Goal: Transaction & Acquisition: Obtain resource

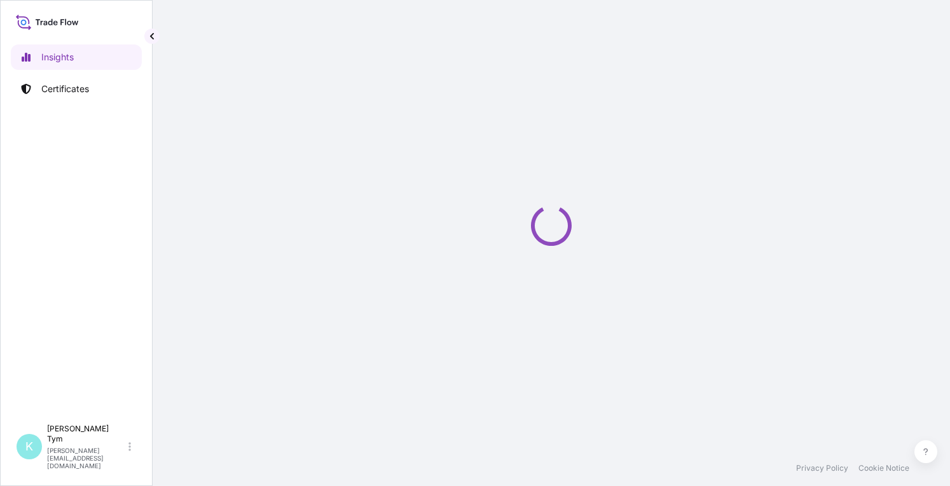
select select "2025"
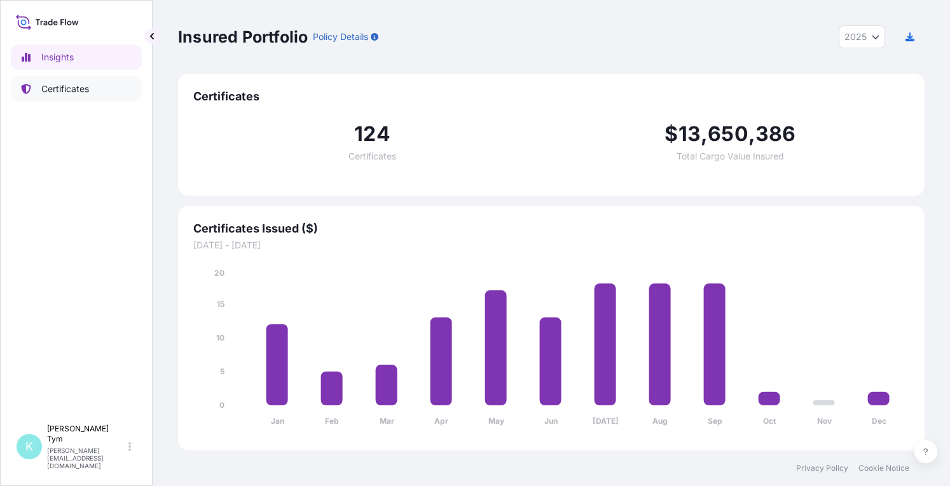
click at [57, 87] on p "Certificates" at bounding box center [65, 89] width 48 height 13
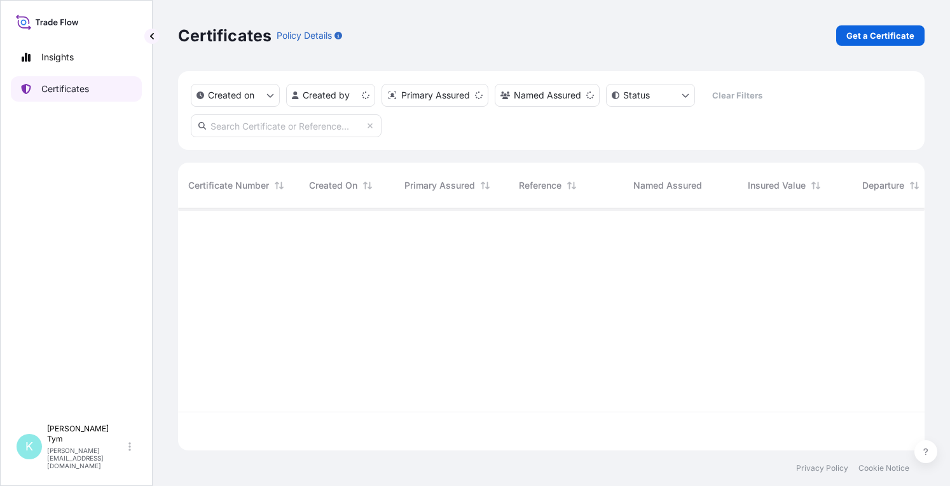
scroll to position [240, 736]
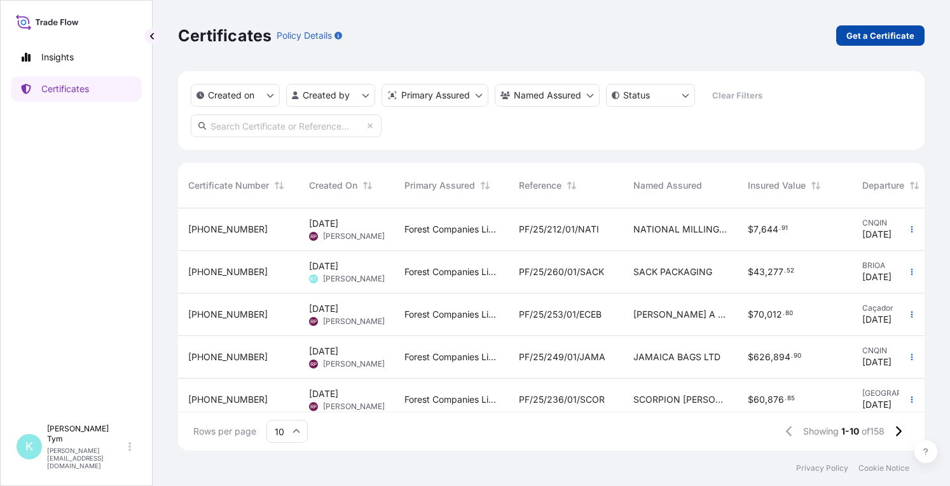
click at [849, 36] on p "Get a Certificate" at bounding box center [880, 35] width 68 height 13
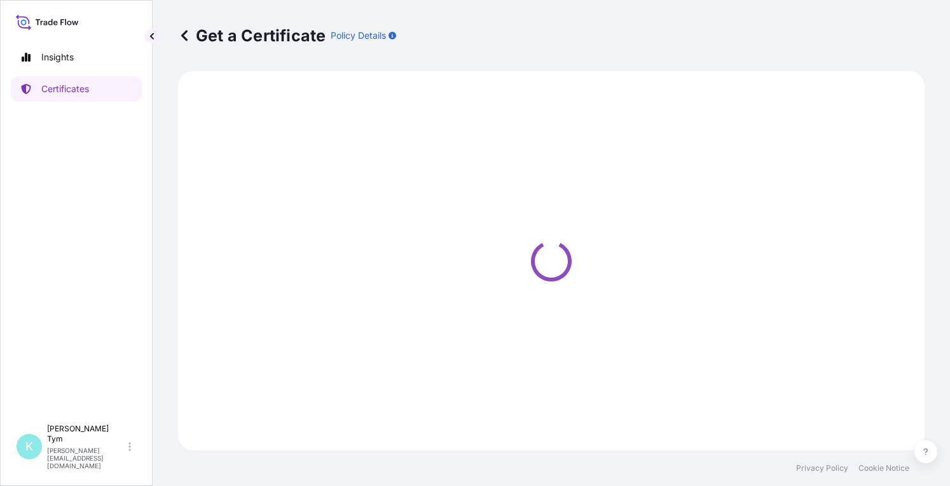
select select "Ocean Vessel"
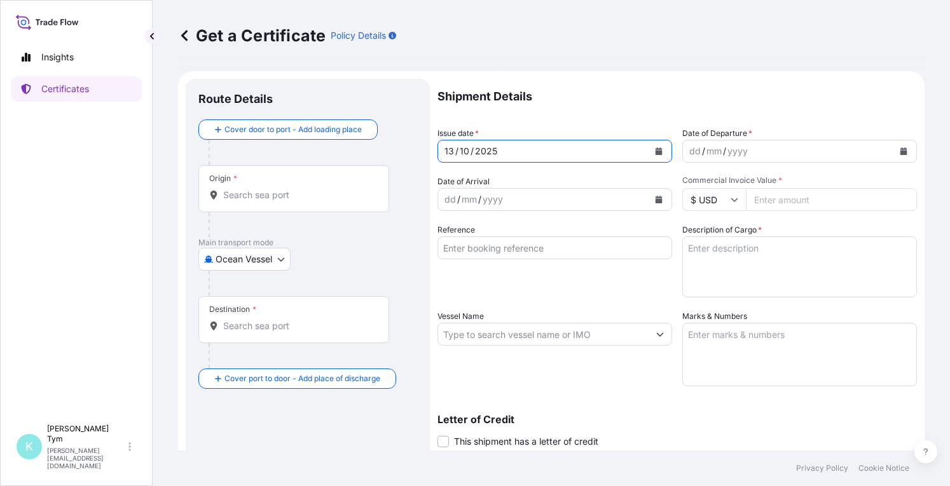
click at [655, 148] on icon "Calendar" at bounding box center [659, 151] width 8 height 8
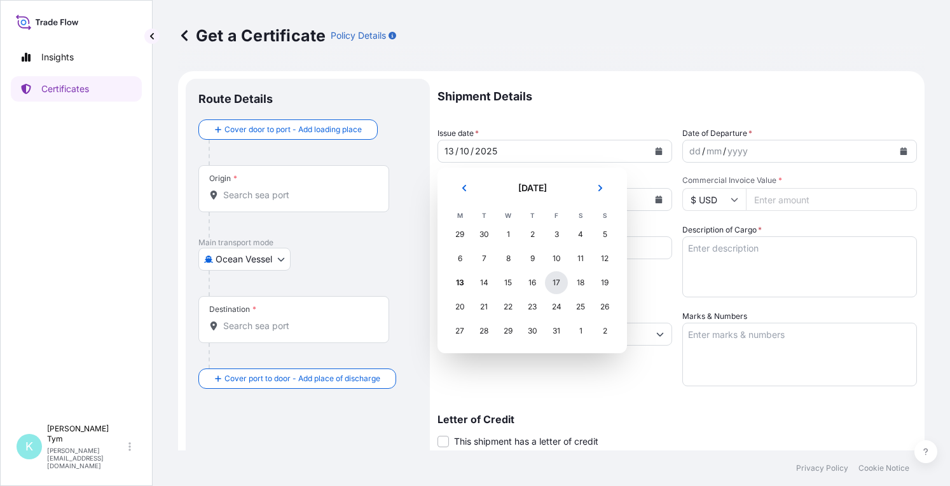
click at [557, 280] on div "17" at bounding box center [556, 282] width 23 height 23
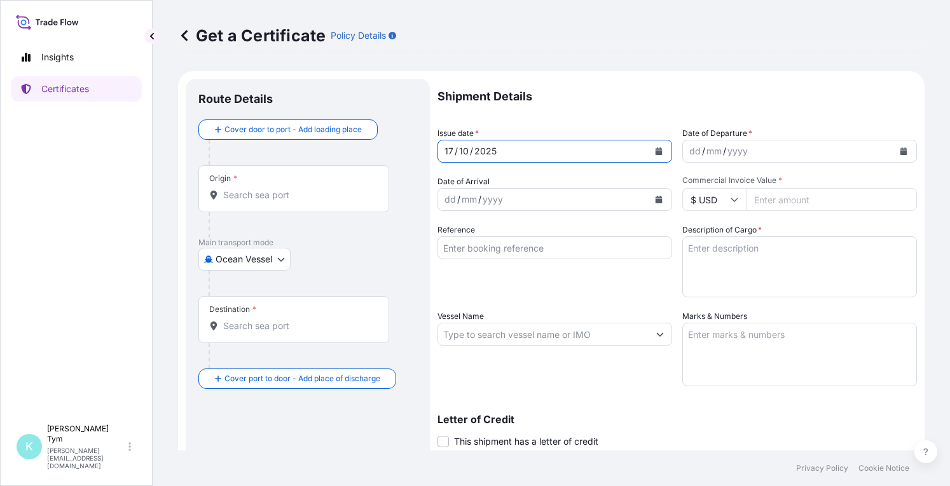
click at [655, 152] on icon "Calendar" at bounding box center [658, 151] width 7 height 8
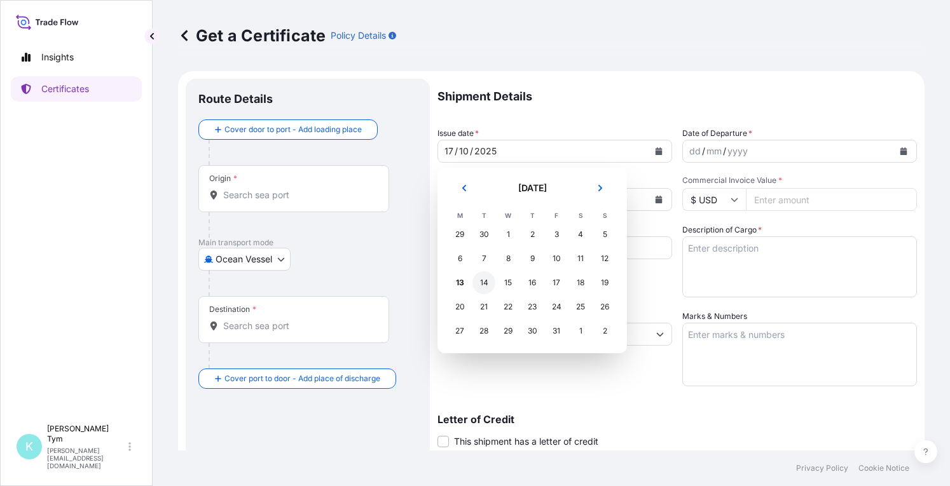
click at [479, 273] on div "14" at bounding box center [483, 282] width 23 height 23
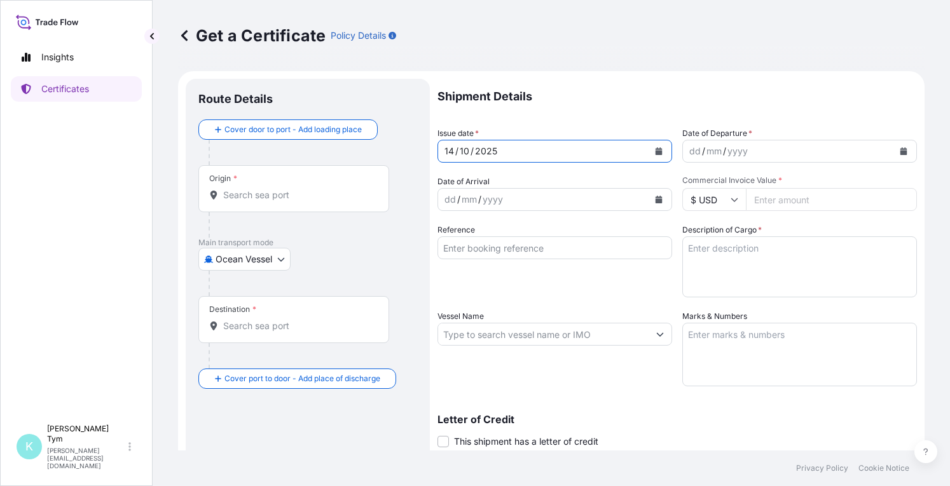
click at [900, 149] on icon "Calendar" at bounding box center [903, 151] width 7 height 8
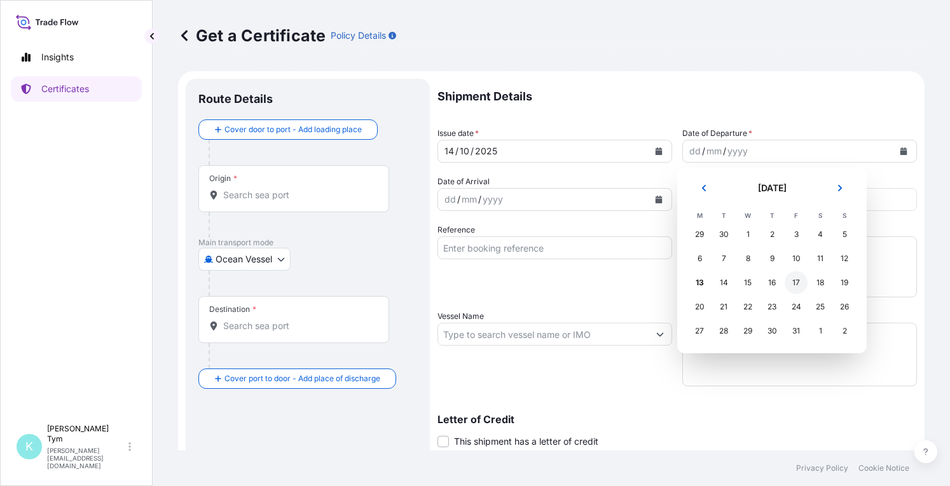
click at [793, 280] on div "17" at bounding box center [795, 282] width 23 height 23
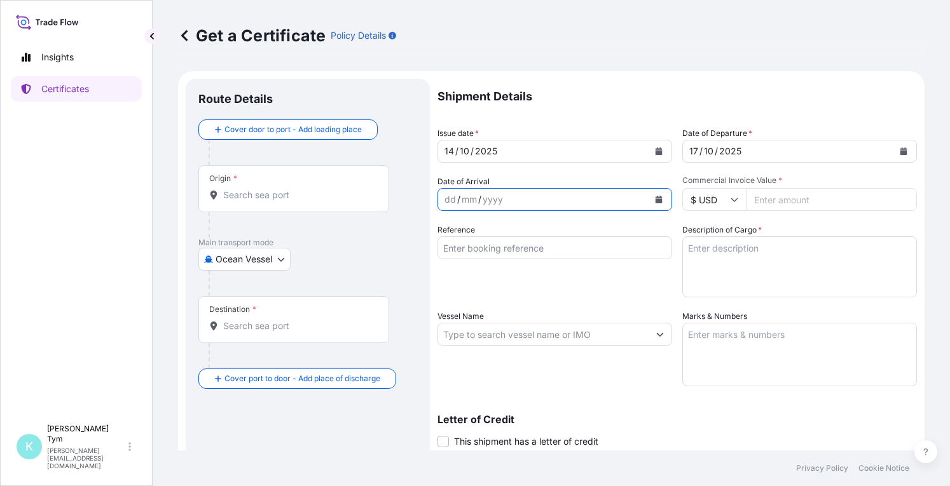
click at [655, 200] on icon "Calendar" at bounding box center [658, 200] width 7 height 8
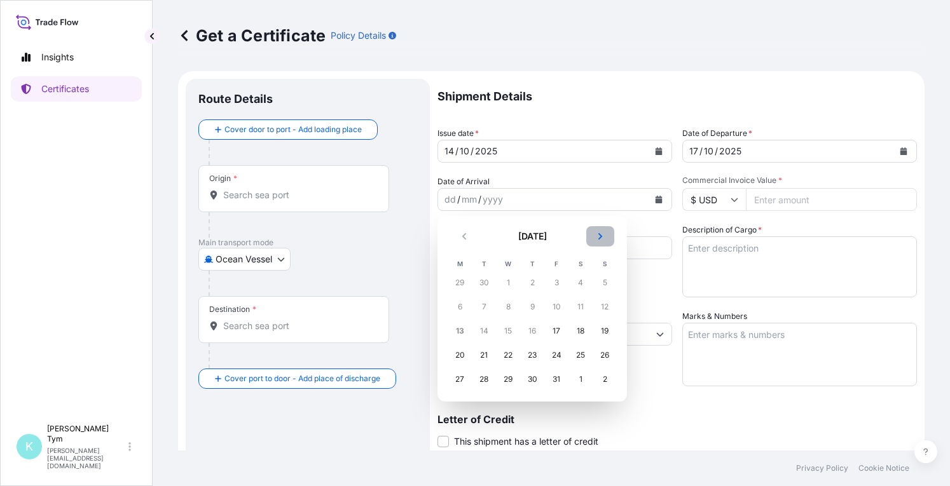
click at [606, 236] on button "Next" at bounding box center [600, 236] width 28 height 20
click at [554, 304] on div "7" at bounding box center [556, 307] width 23 height 23
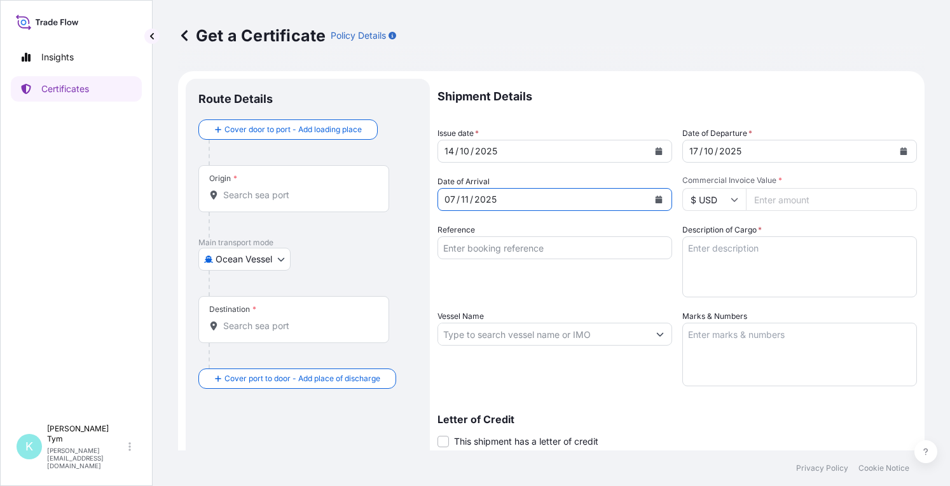
click at [548, 246] on input "Reference" at bounding box center [554, 247] width 235 height 23
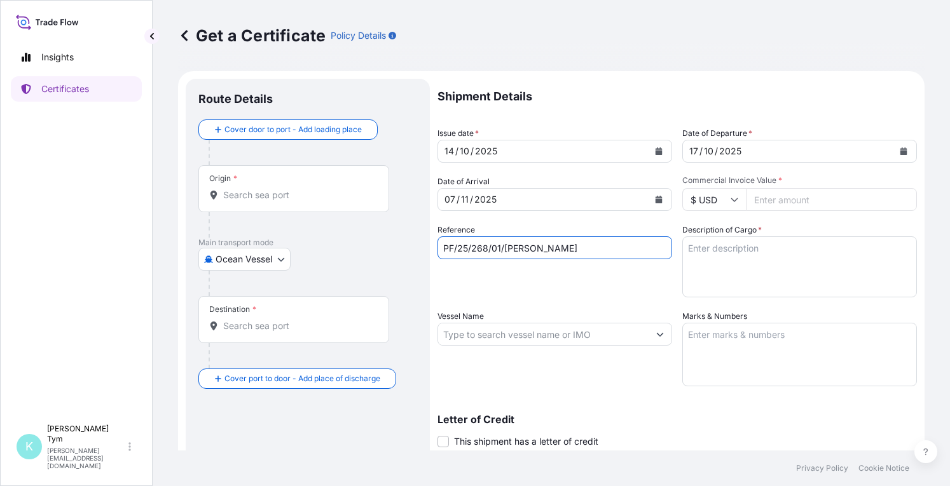
type input "PF/25/268/01/[PERSON_NAME]"
click at [523, 335] on input "Vessel Name" at bounding box center [543, 334] width 210 height 23
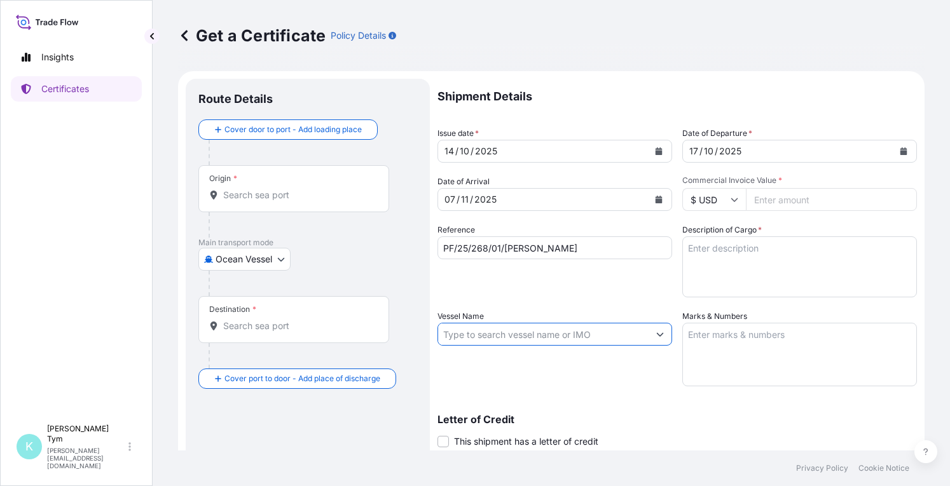
paste input "MAERSK CHAMBAL"
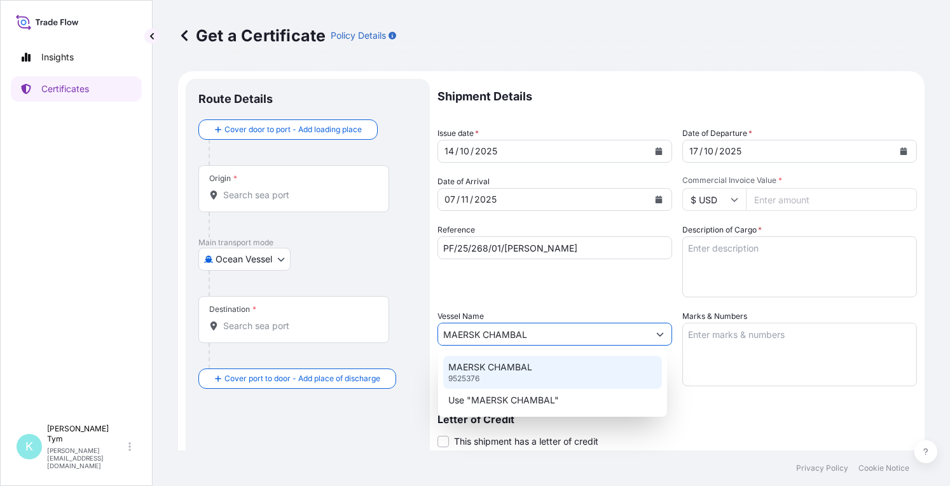
click at [539, 376] on div "MAERSK CHAMBAL 9525376" at bounding box center [552, 372] width 219 height 33
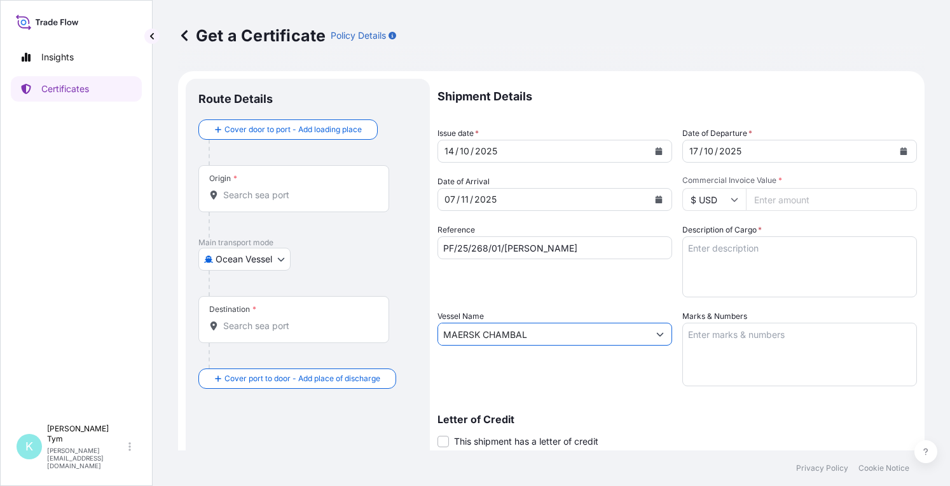
type input "MAERSK CHAMBAL"
click at [719, 346] on textarea "Marks & Numbers" at bounding box center [799, 355] width 235 height 64
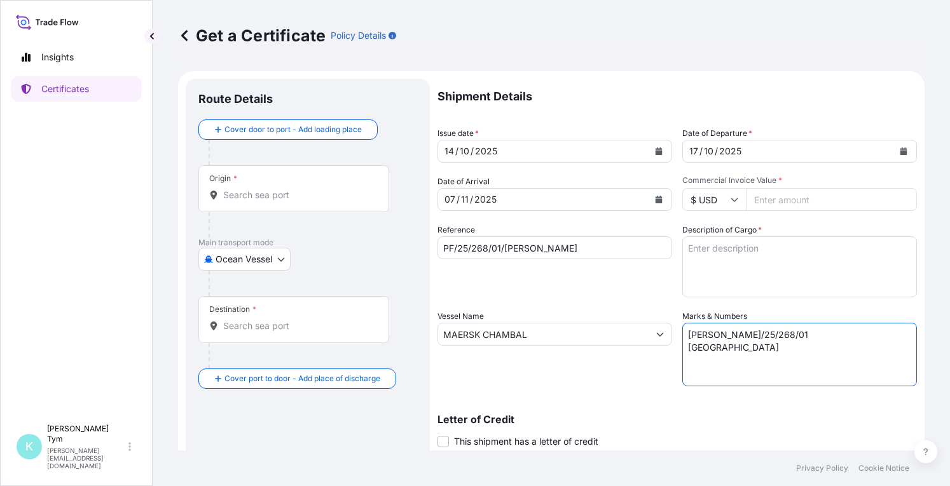
type textarea "[PERSON_NAME]/25/268/01 [GEOGRAPHIC_DATA]"
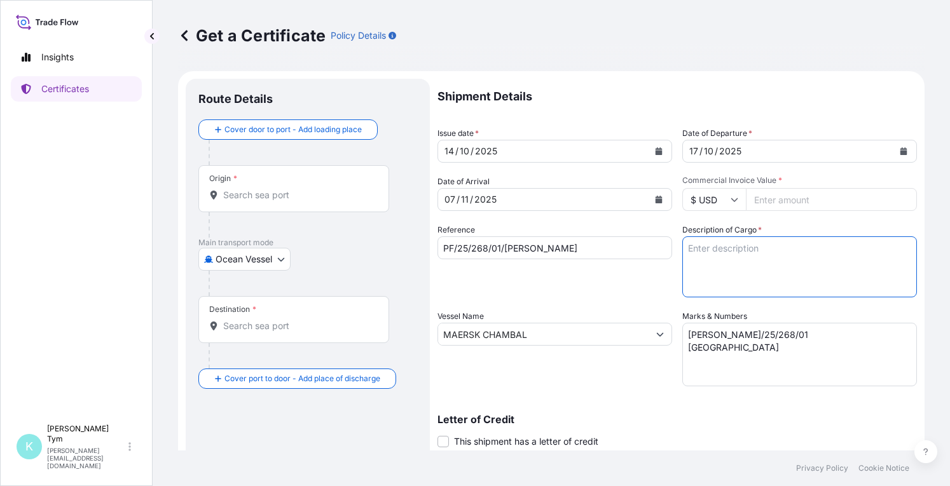
click at [723, 257] on textarea "Description of Cargo *" at bounding box center [799, 266] width 235 height 61
type textarea "24.204 MT SACK KRAFT PAPER"
click at [751, 347] on textarea "[PERSON_NAME]/25/268/01 [GEOGRAPHIC_DATA]" at bounding box center [799, 355] width 235 height 64
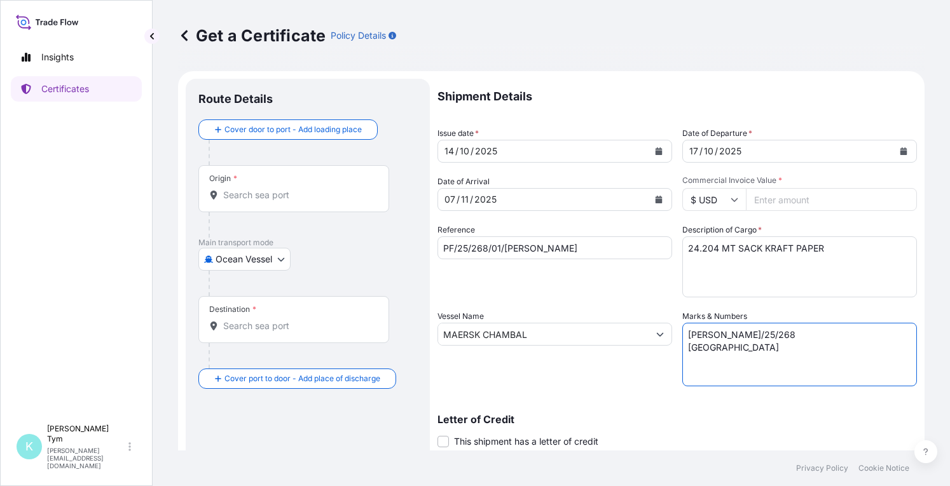
drag, startPoint x: 710, startPoint y: 336, endPoint x: 718, endPoint y: 335, distance: 8.3
click at [711, 335] on textarea "[PERSON_NAME]/25/268 [GEOGRAPHIC_DATA]" at bounding box center [799, 355] width 235 height 64
type textarea "NAVAPACK PF/25/268 [GEOGRAPHIC_DATA]"
click at [764, 200] on input "Commercial Invoice Value *" at bounding box center [831, 199] width 171 height 23
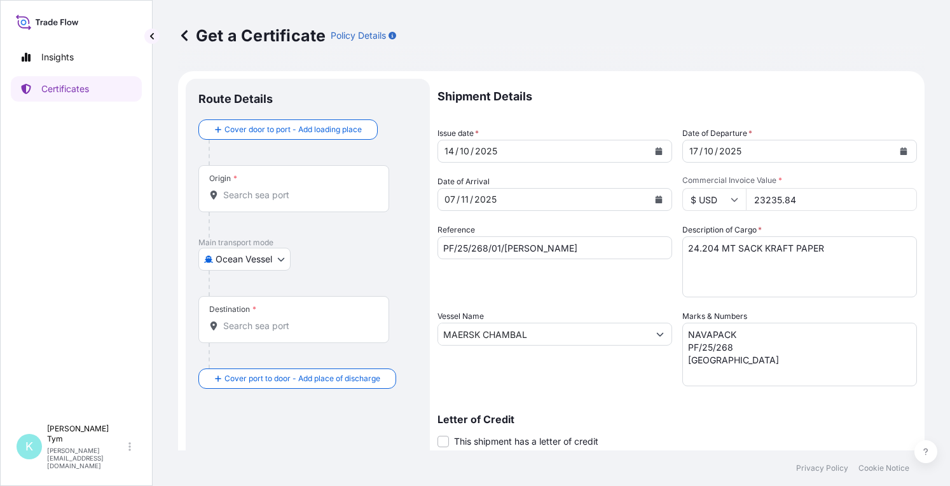
type input "23235.84"
click at [258, 193] on input "Origin *" at bounding box center [298, 195] width 150 height 13
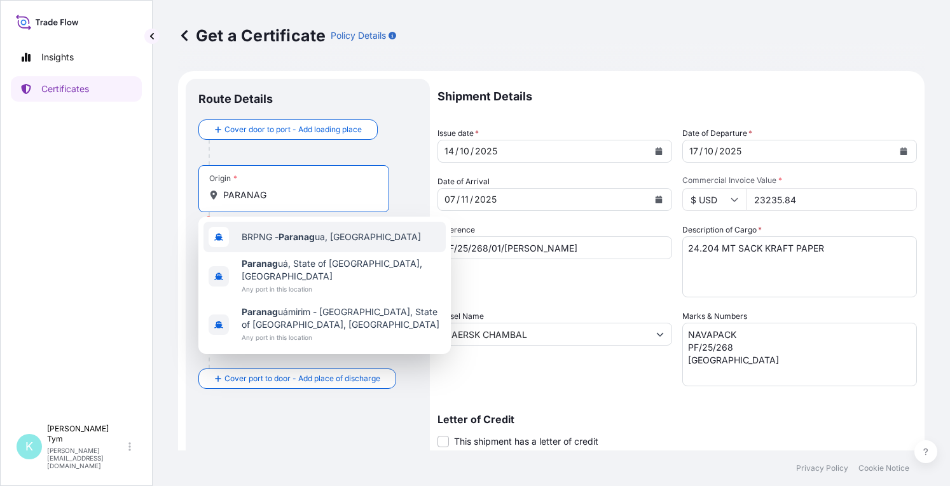
click at [327, 240] on span "BRPNG - Paranag ua, [GEOGRAPHIC_DATA]" at bounding box center [331, 237] width 179 height 13
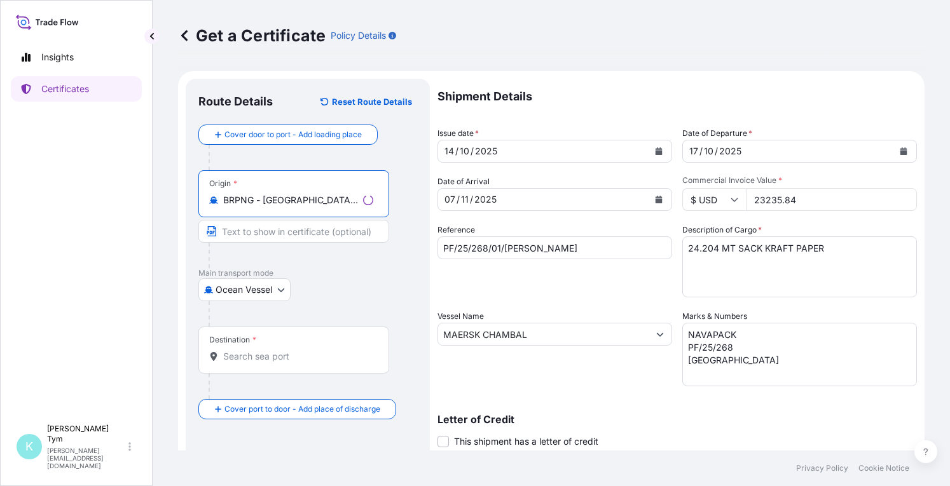
type input "BRPNG - [GEOGRAPHIC_DATA], [GEOGRAPHIC_DATA]"
click at [315, 357] on input "Destination *" at bounding box center [298, 356] width 150 height 13
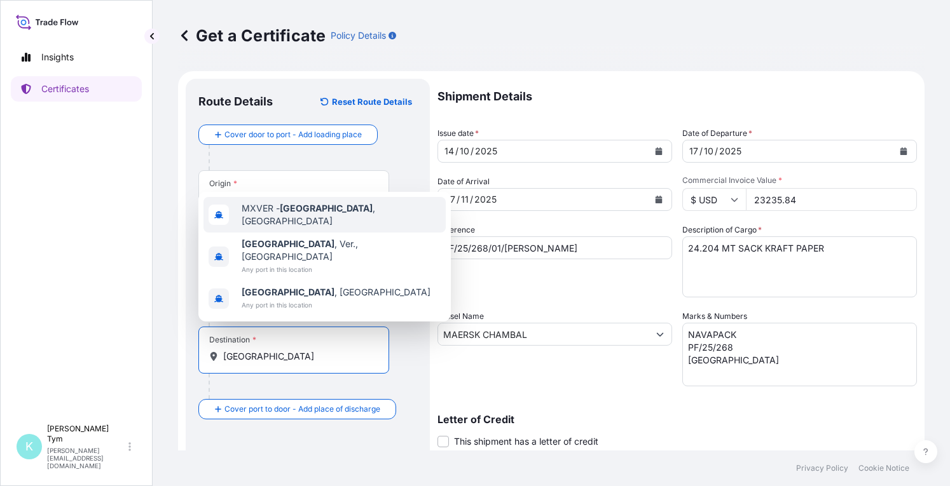
click at [327, 228] on span "MXVER - [GEOGRAPHIC_DATA] , [GEOGRAPHIC_DATA]" at bounding box center [341, 214] width 199 height 25
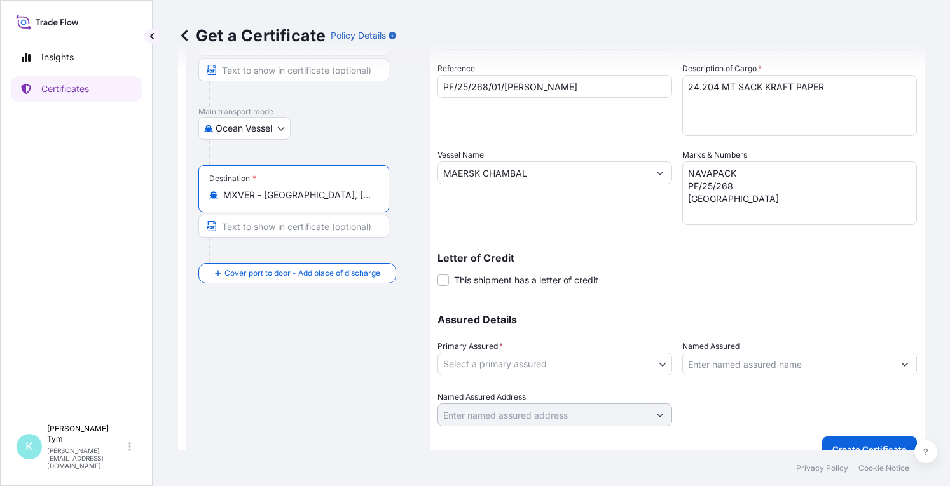
scroll to position [180, 0]
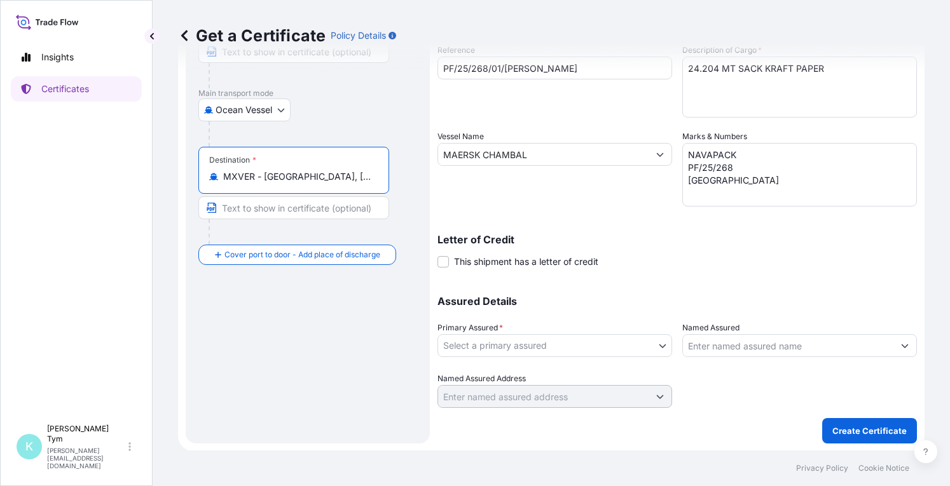
type input "MXVER - [GEOGRAPHIC_DATA], [GEOGRAPHIC_DATA]"
click at [657, 346] on body "Insights Certificates K [PERSON_NAME] [PERSON_NAME][EMAIL_ADDRESS][DOMAIN_NAME]…" at bounding box center [475, 243] width 950 height 486
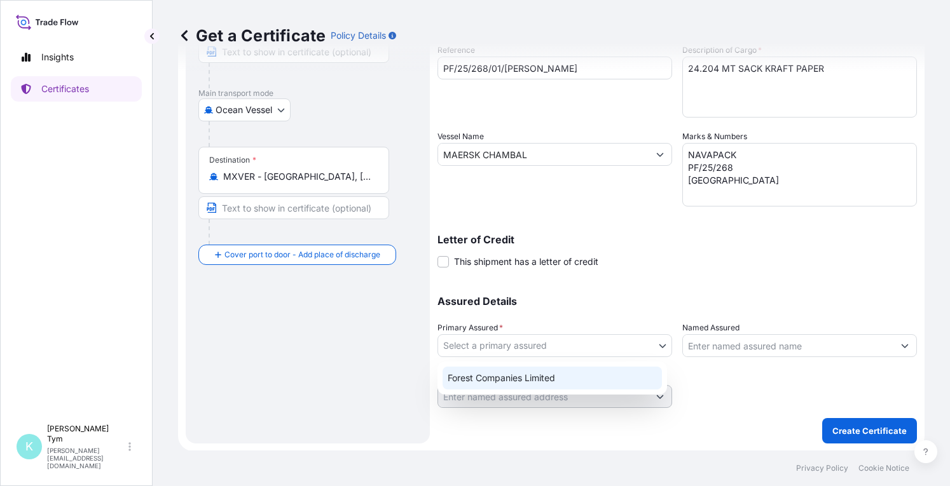
click at [596, 373] on div "Forest Companies Limited" at bounding box center [551, 378] width 219 height 23
select select "31422"
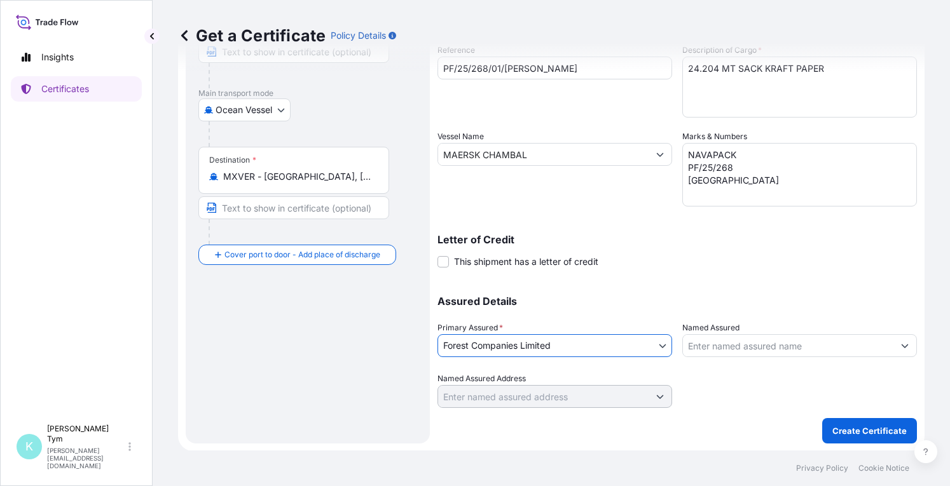
click at [749, 345] on input "Named Assured" at bounding box center [788, 345] width 210 height 23
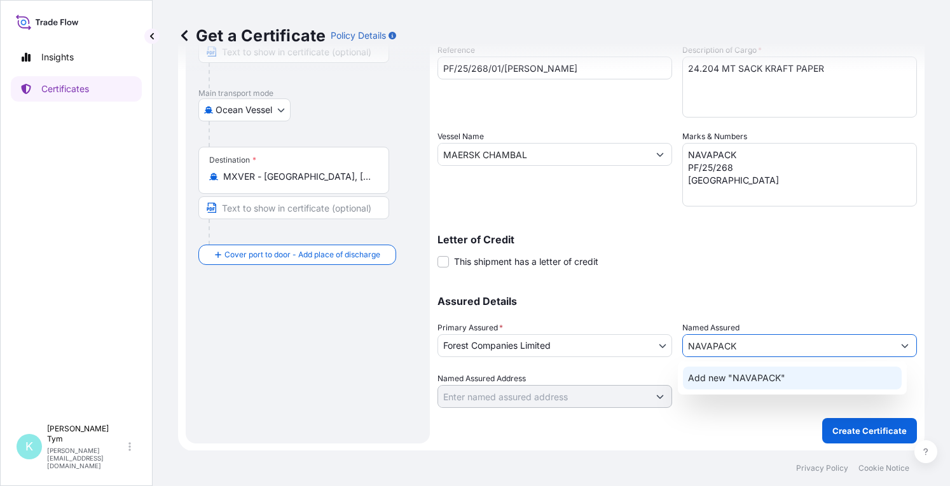
click at [760, 381] on span "Add new "NAVAPACK"" at bounding box center [736, 378] width 97 height 13
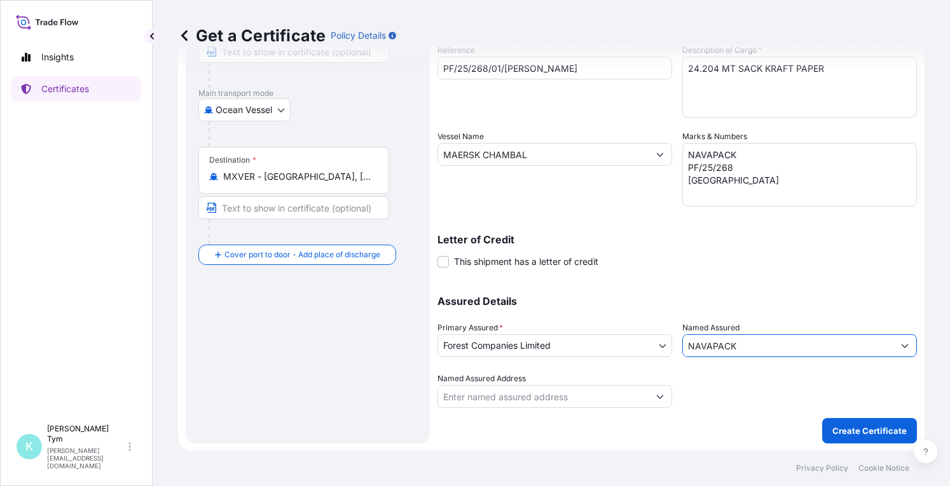
type input "NAVAPACK"
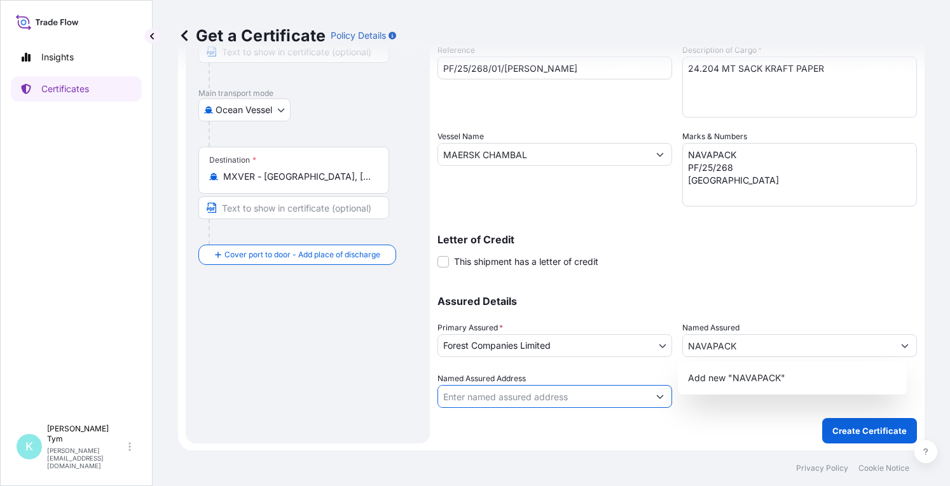
click at [512, 399] on input "Named Assured Address" at bounding box center [543, 396] width 210 height 23
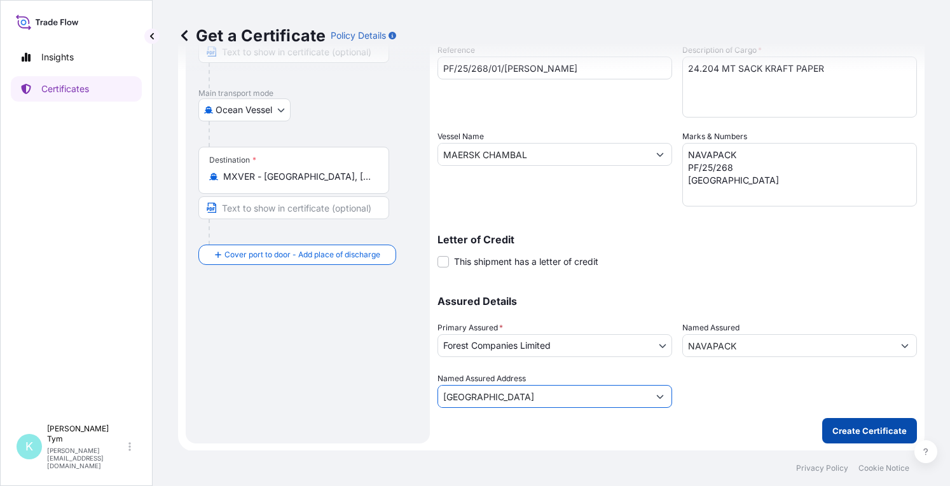
type input "[GEOGRAPHIC_DATA]"
click at [855, 432] on p "Create Certificate" at bounding box center [869, 431] width 74 height 13
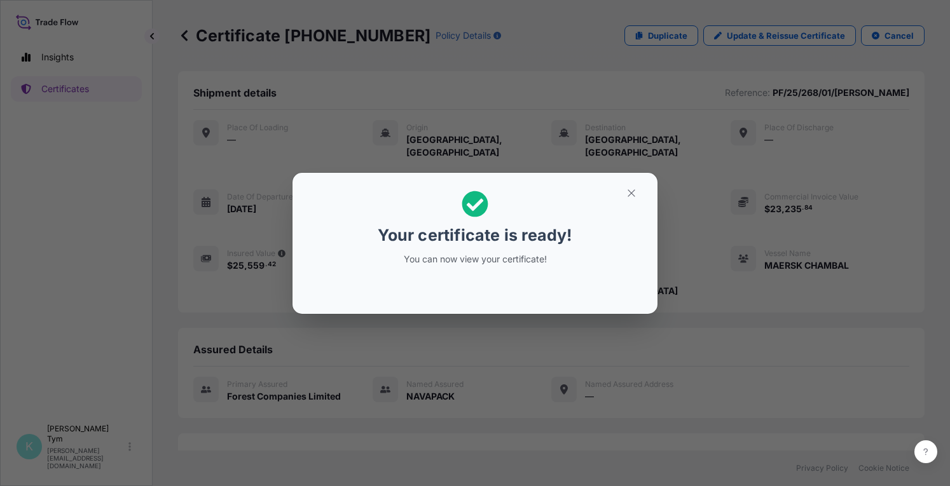
click at [256, 334] on div "Your certificate is ready! You can now view your certificate!" at bounding box center [475, 243] width 950 height 486
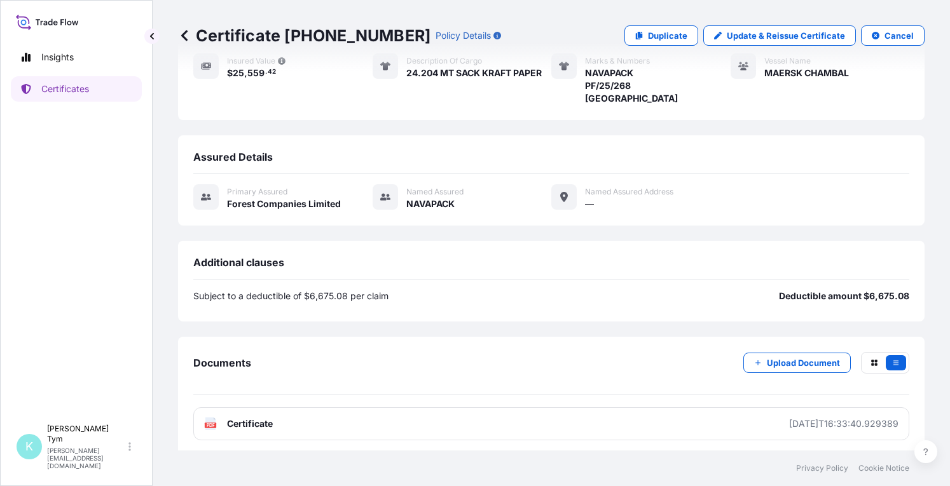
scroll to position [195, 0]
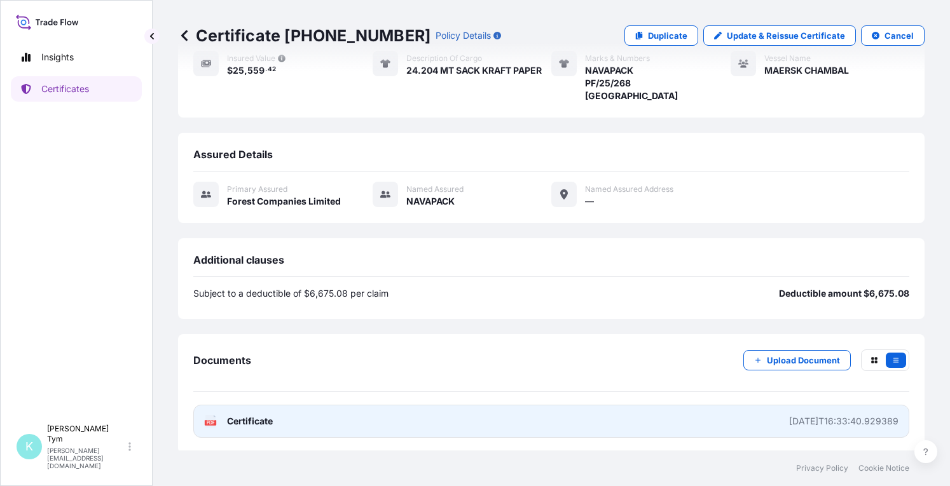
click at [216, 415] on div "PDF Certificate" at bounding box center [238, 421] width 69 height 13
